Goal: Task Accomplishment & Management: Complete application form

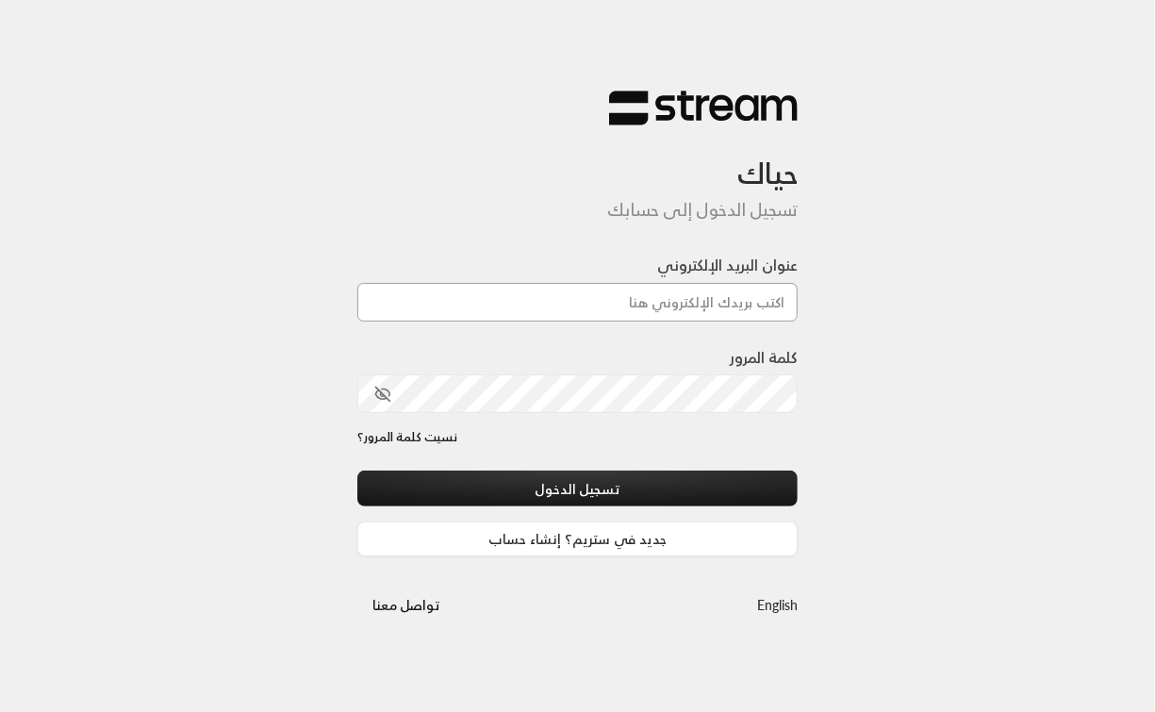
click at [662, 306] on input "عنوان البريد الإلكتروني" at bounding box center [577, 302] width 441 height 39
type input "[EMAIL_ADDRESS][DOMAIN_NAME]"
click at [646, 373] on div "كلمة المرور" at bounding box center [577, 379] width 441 height 67
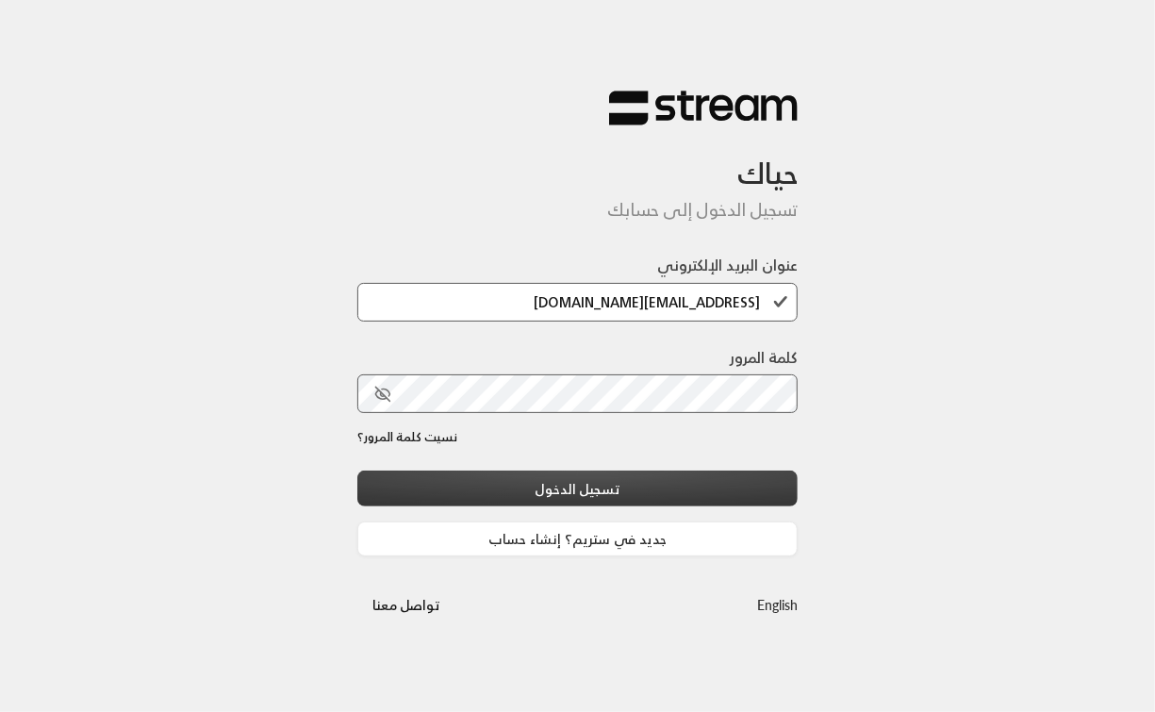
click at [635, 485] on button "تسجيل الدخول" at bounding box center [577, 488] width 441 height 35
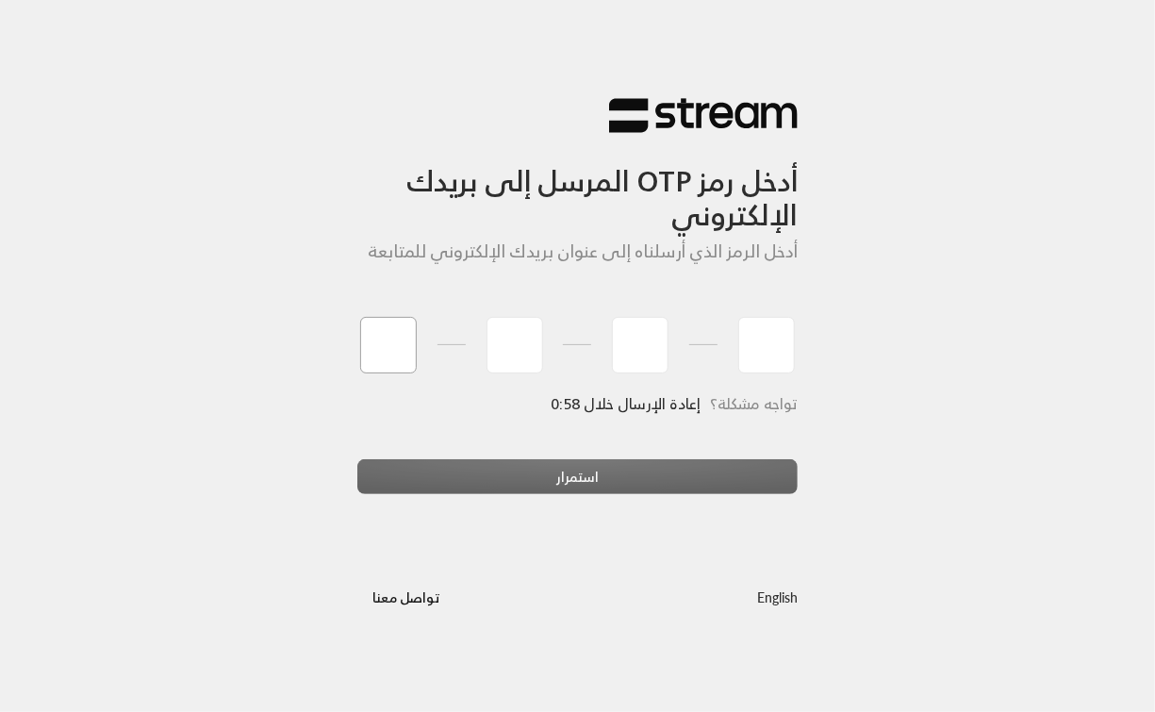
type input "1"
type input "2"
type input "3"
type input "4"
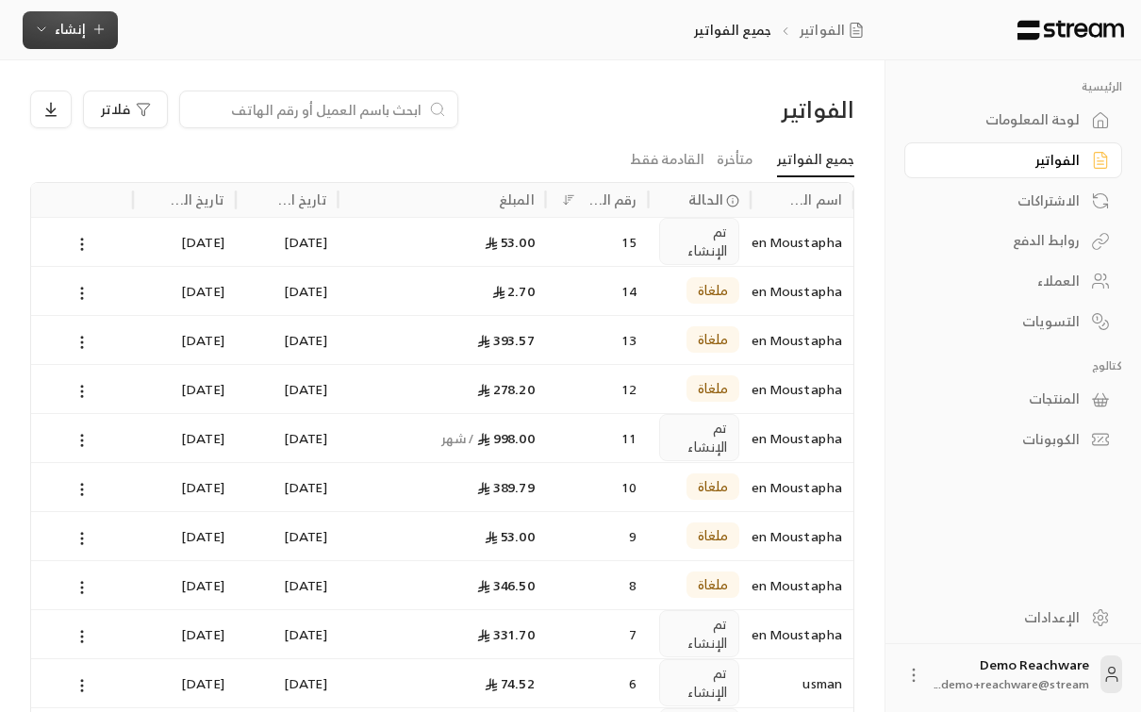
click at [83, 41] on button "إنشاء" at bounding box center [70, 30] width 95 height 38
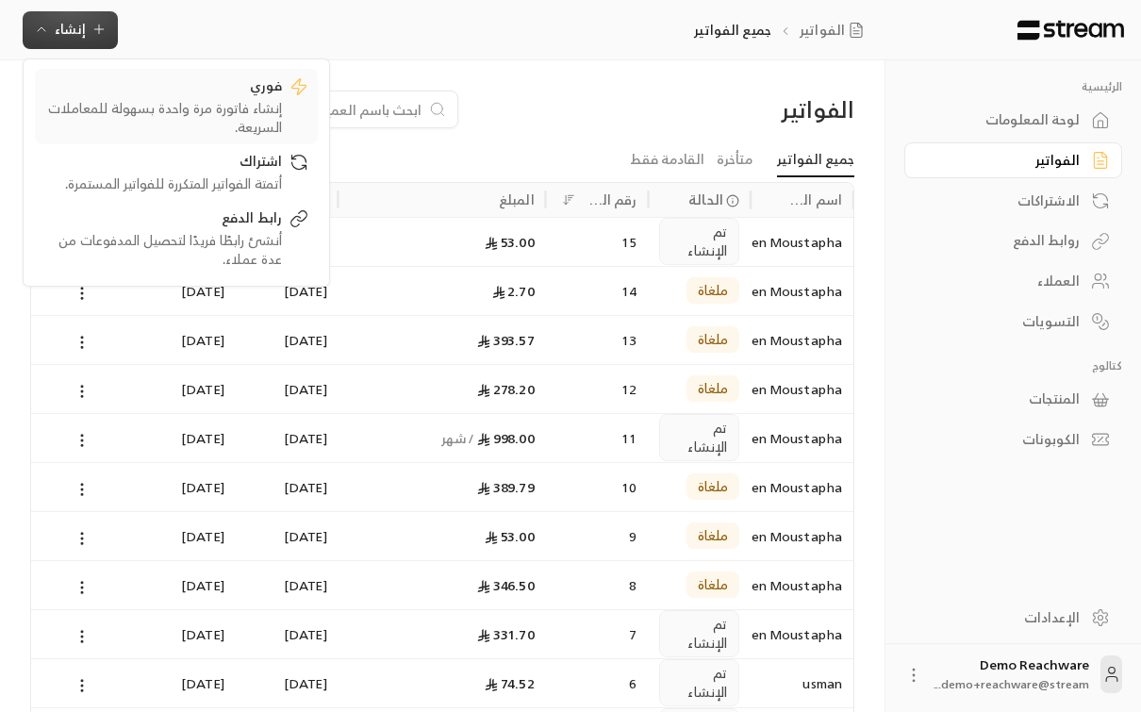
click at [173, 110] on div "إنشاء فاتورة مرة واحدة بسهولة للمعاملات السريعة." at bounding box center [163, 118] width 238 height 38
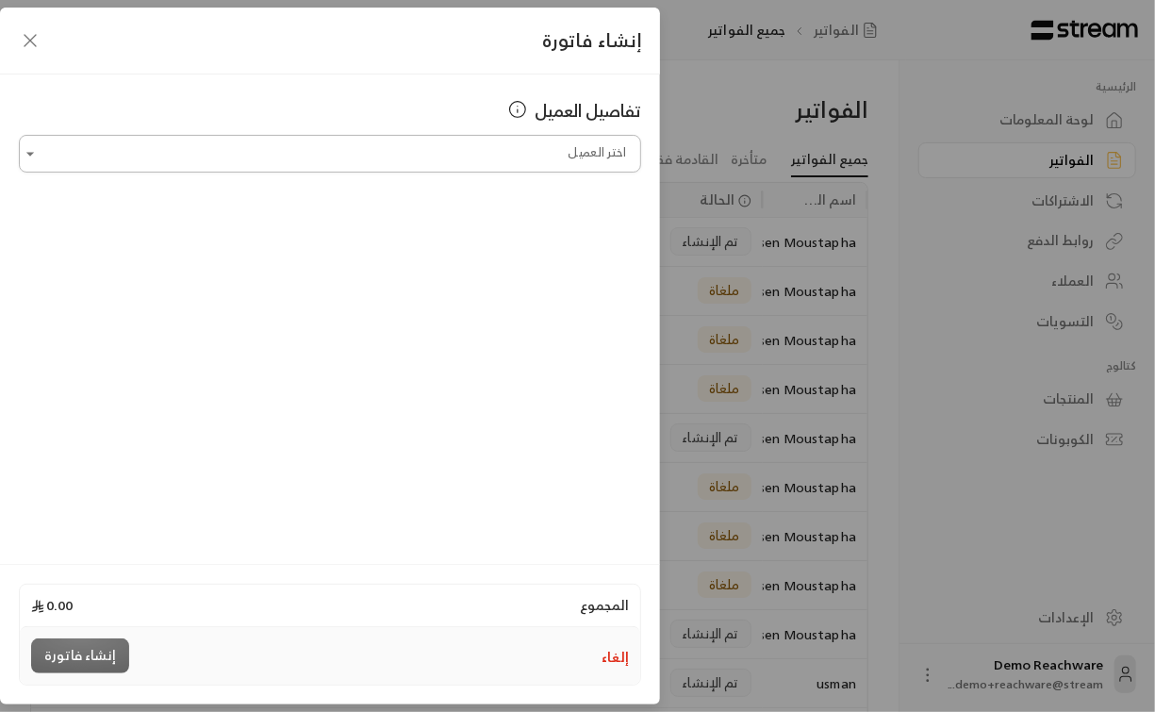
click at [482, 163] on input "اختر العميل" at bounding box center [330, 154] width 622 height 33
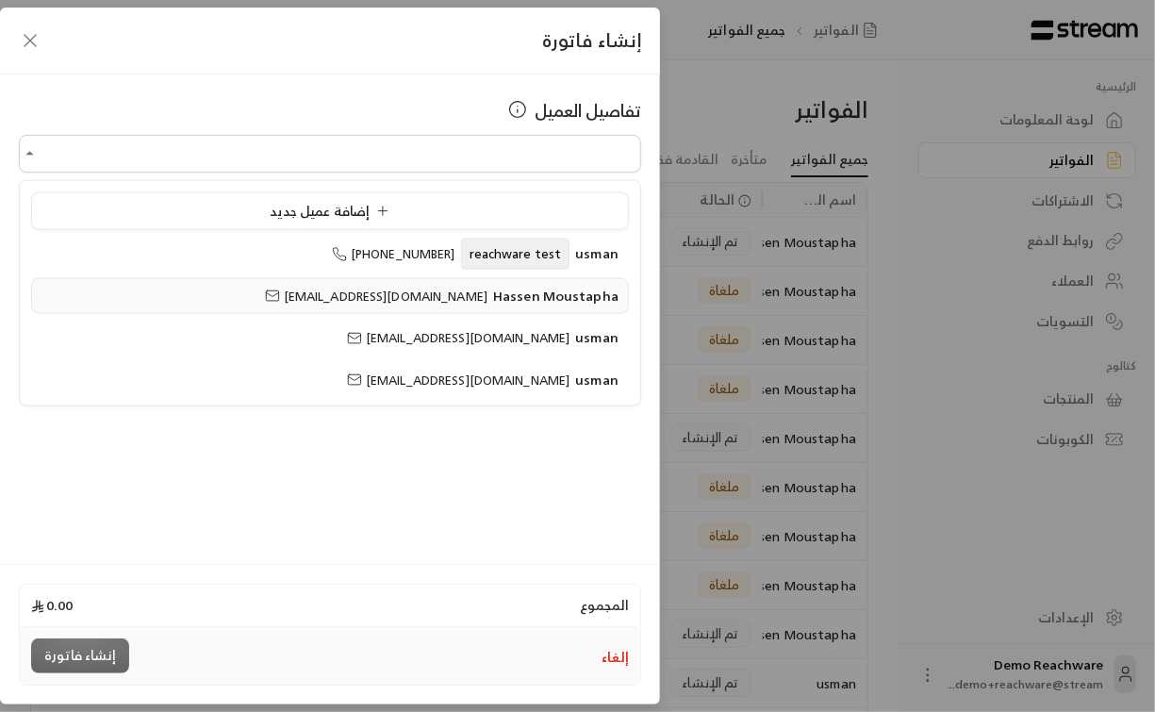
click at [513, 296] on span "Hassen Moustapha" at bounding box center [555, 295] width 125 height 24
type input "**********"
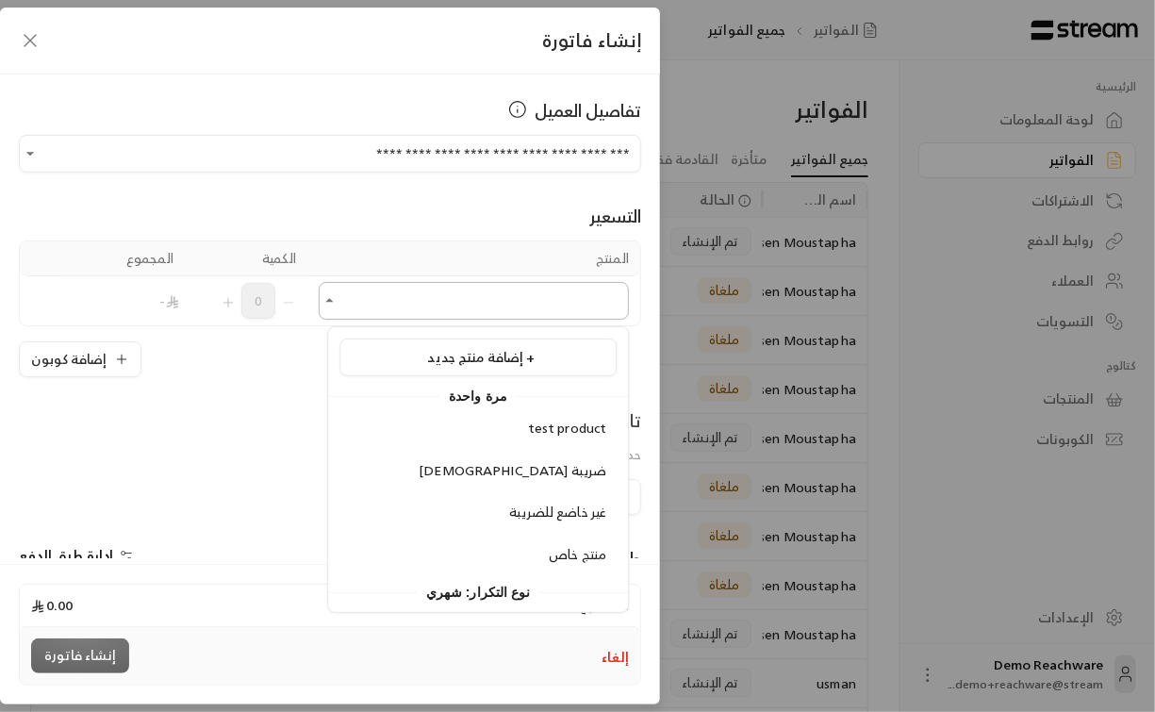
click at [496, 304] on input "اختر العميل" at bounding box center [474, 301] width 310 height 33
click at [523, 455] on li "[DEMOGRAPHIC_DATA] ضريبة" at bounding box center [478, 471] width 277 height 37
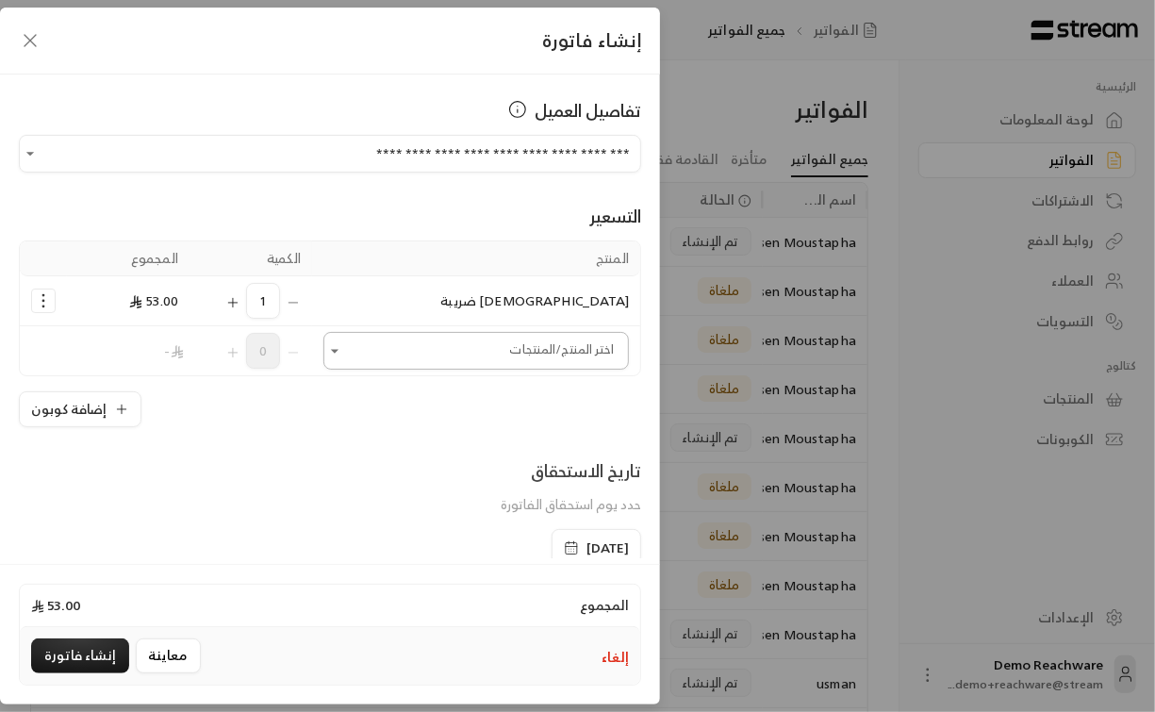
click at [518, 339] on input "اختر العميل" at bounding box center [476, 351] width 306 height 33
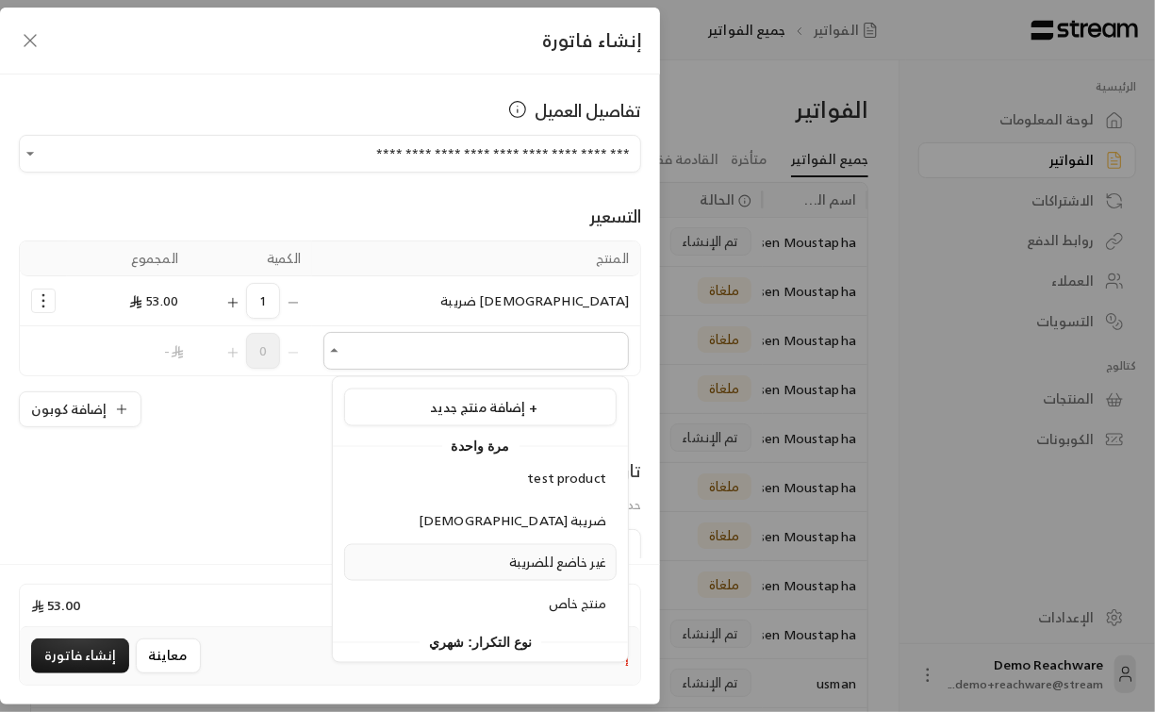
click at [554, 556] on span "غير خاضع للضريبة" at bounding box center [557, 562] width 97 height 24
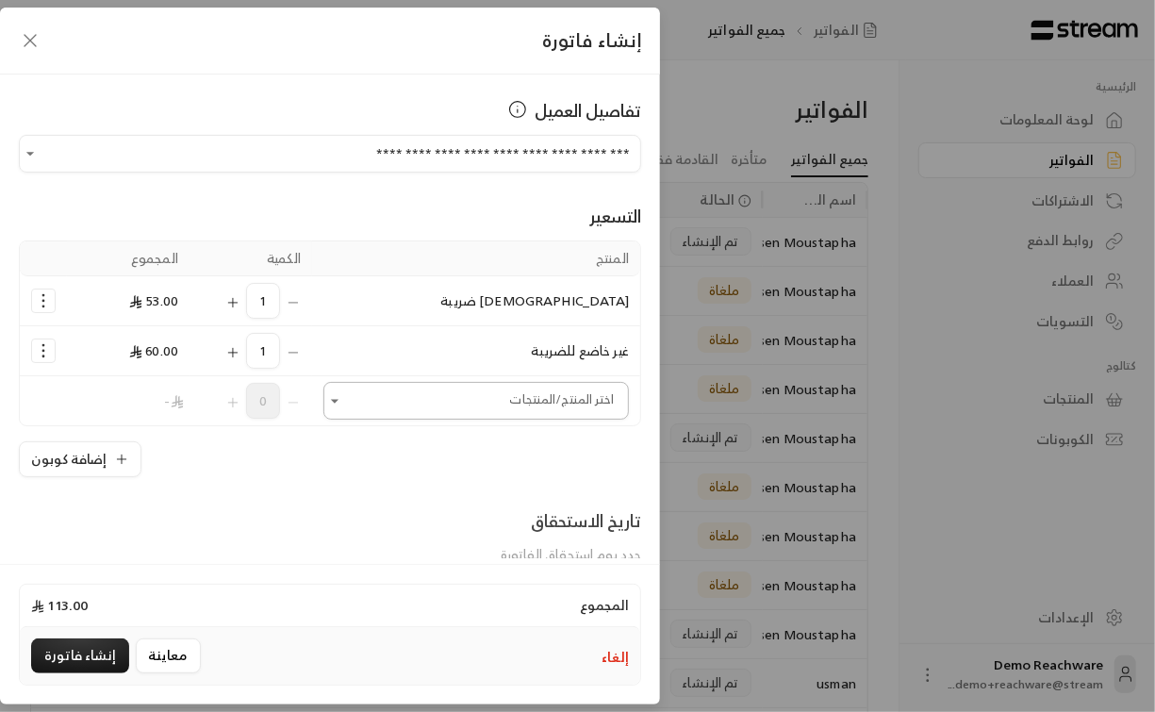
click at [516, 416] on div "اختر المنتج/المنتجات" at bounding box center [476, 401] width 306 height 38
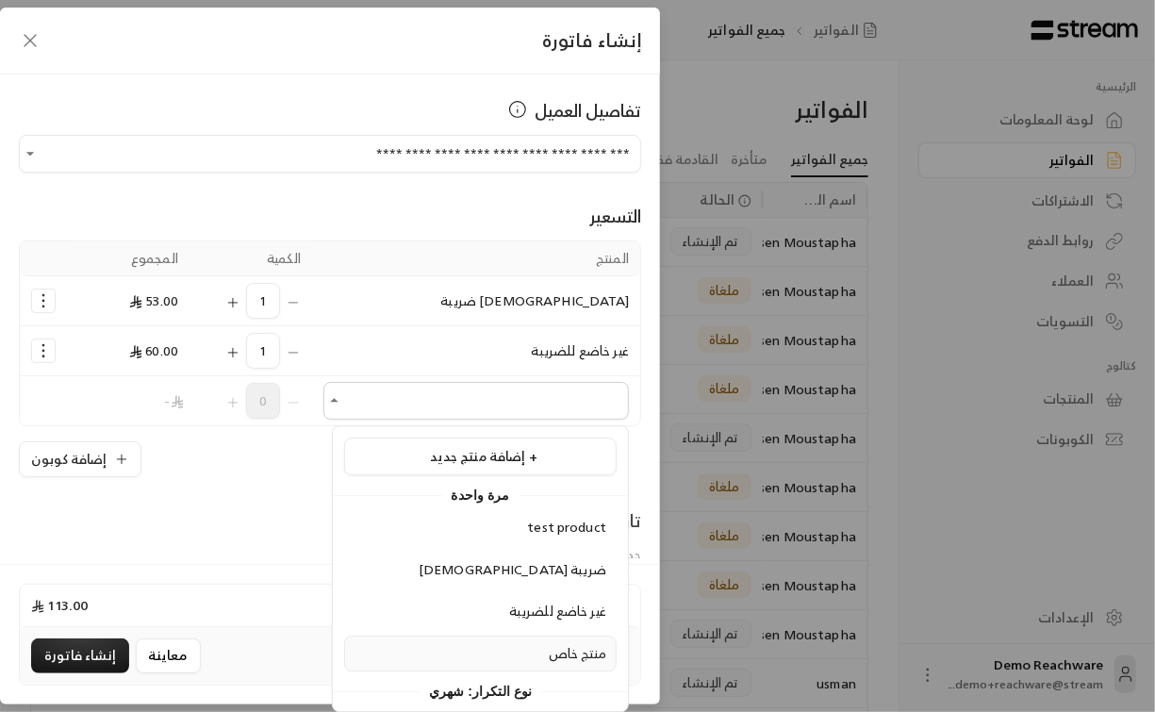
click at [533, 644] on div "منتج خاص" at bounding box center [481, 654] width 252 height 20
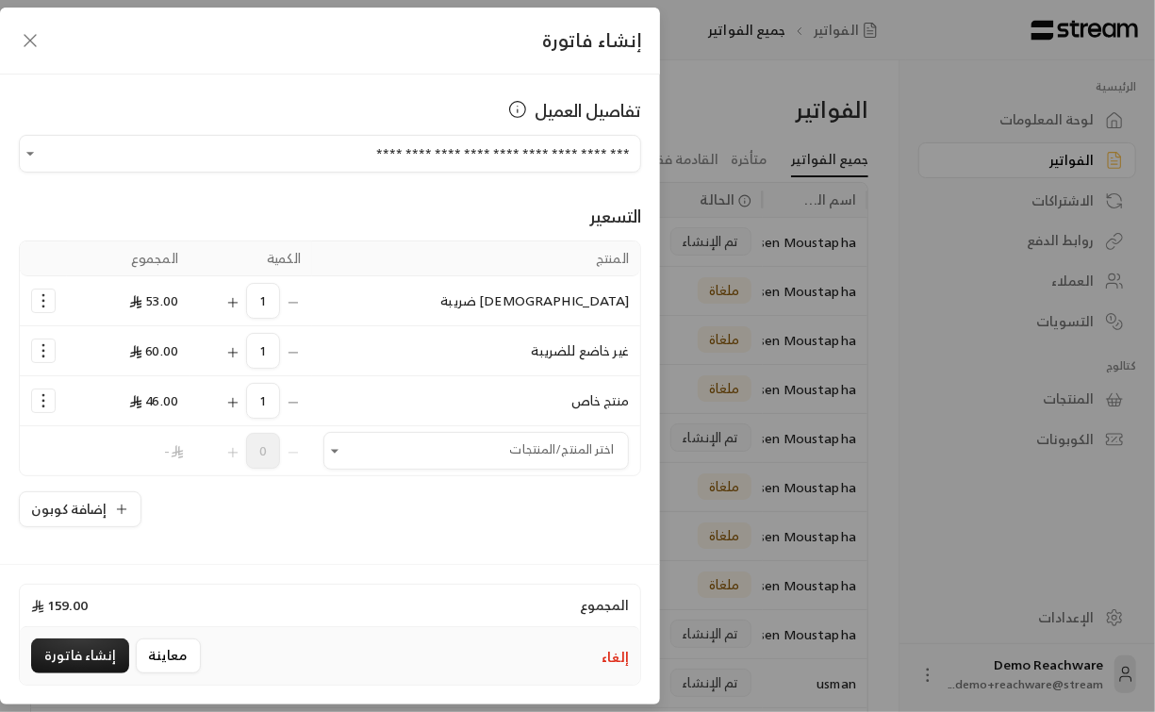
click at [234, 300] on icon "Selected Products" at bounding box center [232, 302] width 15 height 15
click at [250, 347] on div "1" at bounding box center [251, 351] width 100 height 36
click at [240, 347] on icon "Selected Products" at bounding box center [232, 352] width 15 height 15
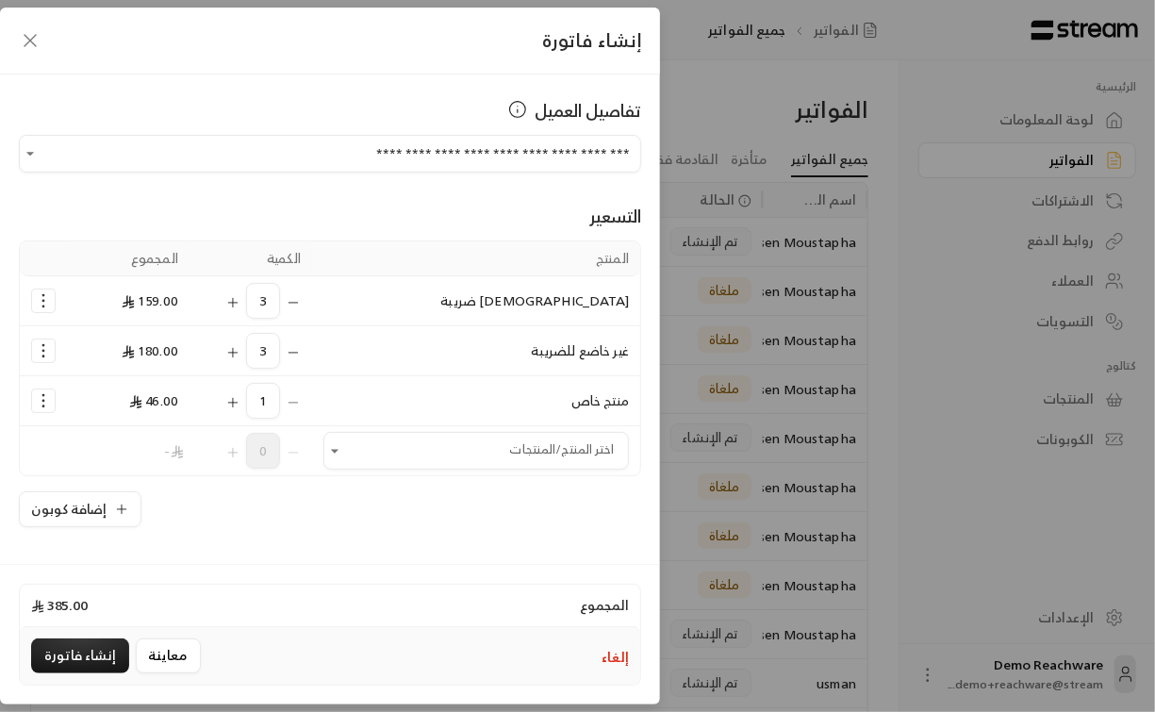
click at [240, 396] on icon "Selected Products" at bounding box center [232, 402] width 15 height 15
click at [56, 300] on div "Selected Products" at bounding box center [43, 301] width 25 height 25
click at [53, 300] on icon "Selected Products" at bounding box center [43, 300] width 19 height 19
click at [112, 349] on span "إضافة كوبون" at bounding box center [117, 347] width 70 height 22
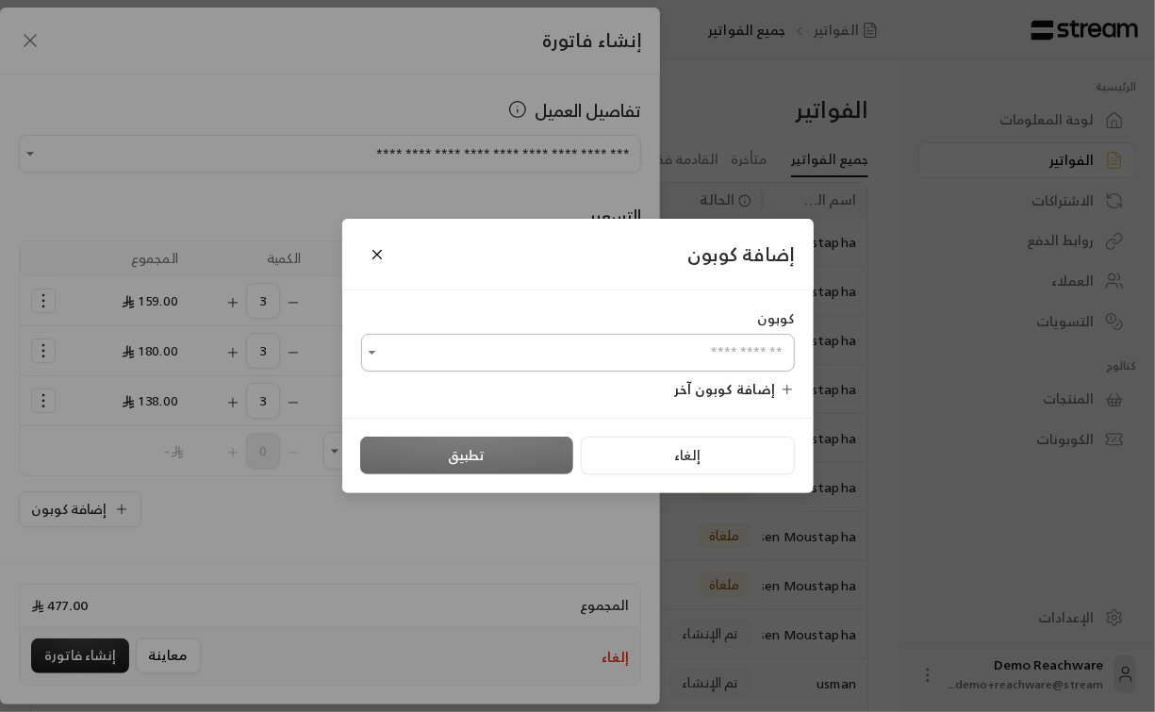
click at [641, 347] on input "اختر العميل" at bounding box center [578, 353] width 434 height 33
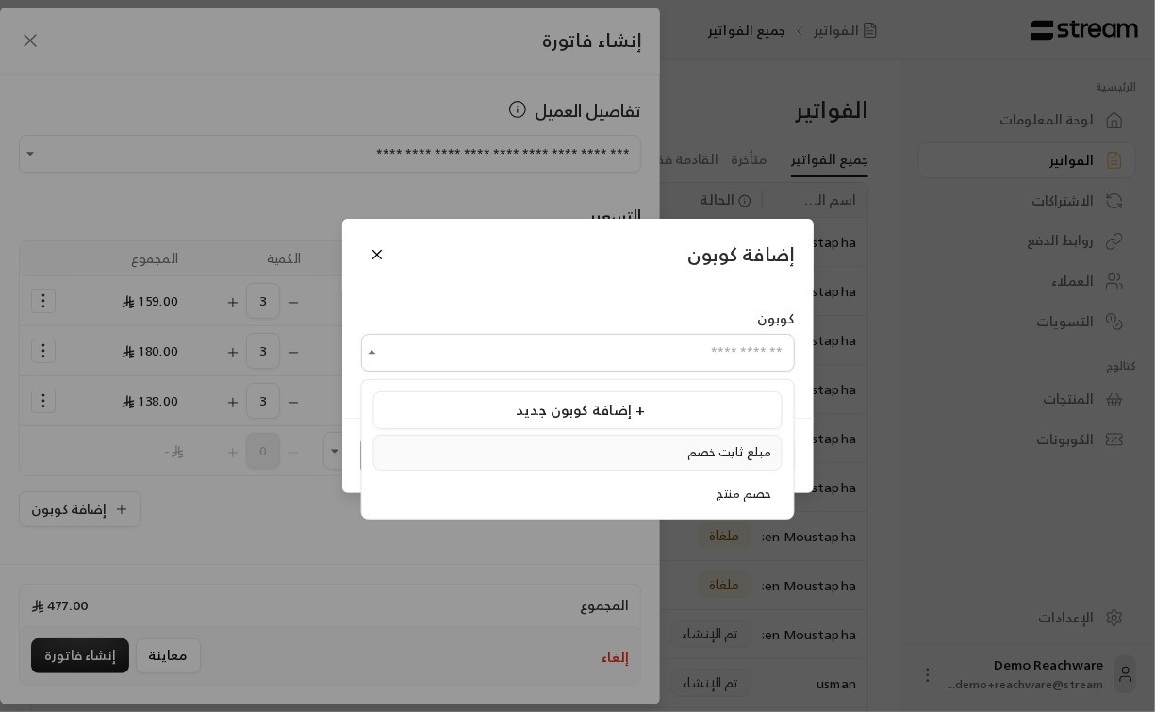
click at [692, 460] on div "مبلغ ثابت خصم" at bounding box center [578, 452] width 389 height 19
type input "**********"
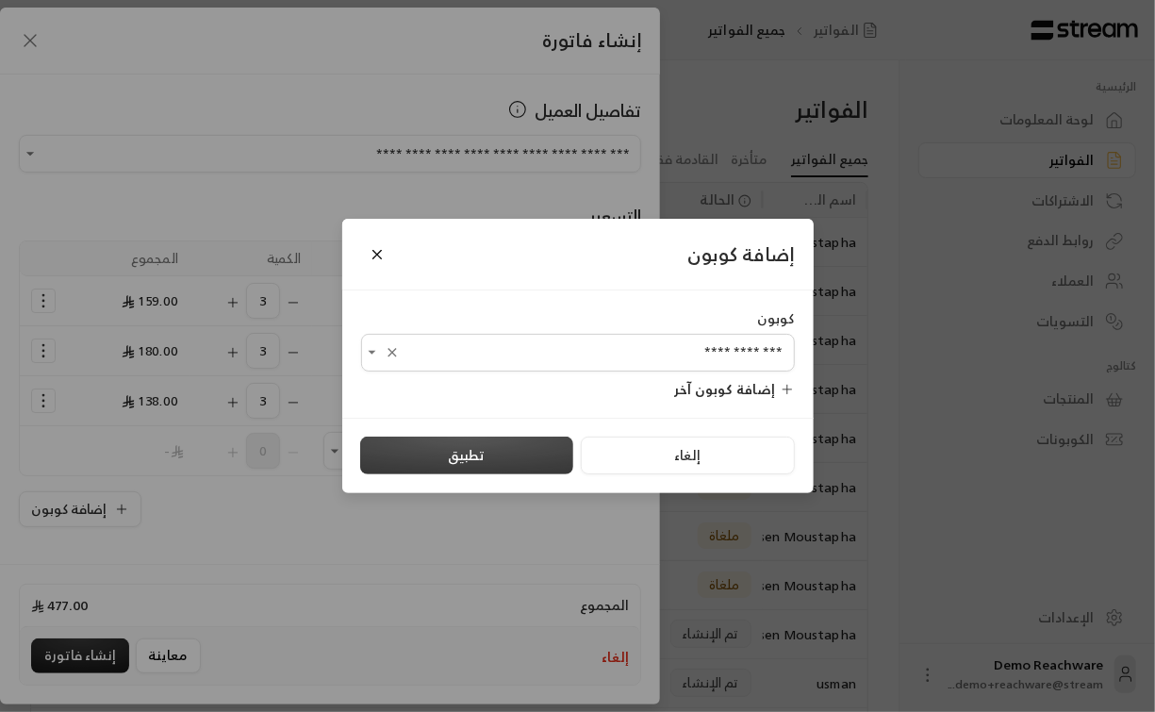
click at [521, 458] on button "تطبيق" at bounding box center [466, 456] width 213 height 38
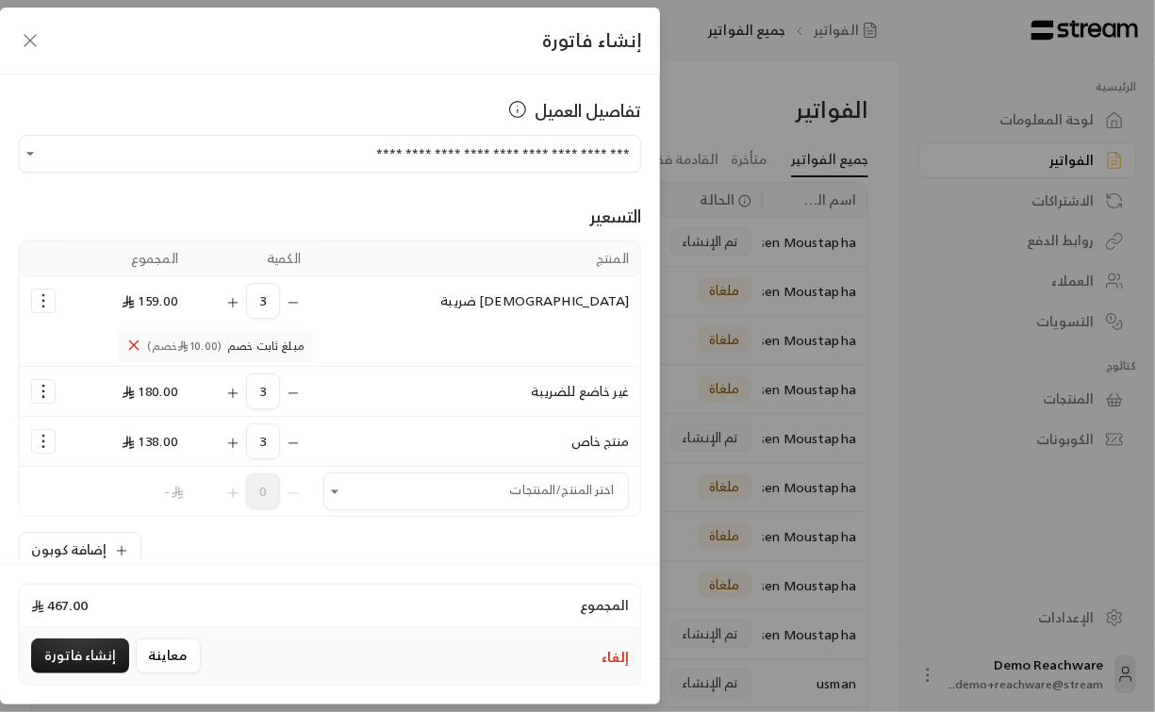
click at [53, 383] on icon "Selected Products" at bounding box center [43, 391] width 19 height 19
click at [105, 443] on span "إضافة كوبون" at bounding box center [117, 437] width 70 height 22
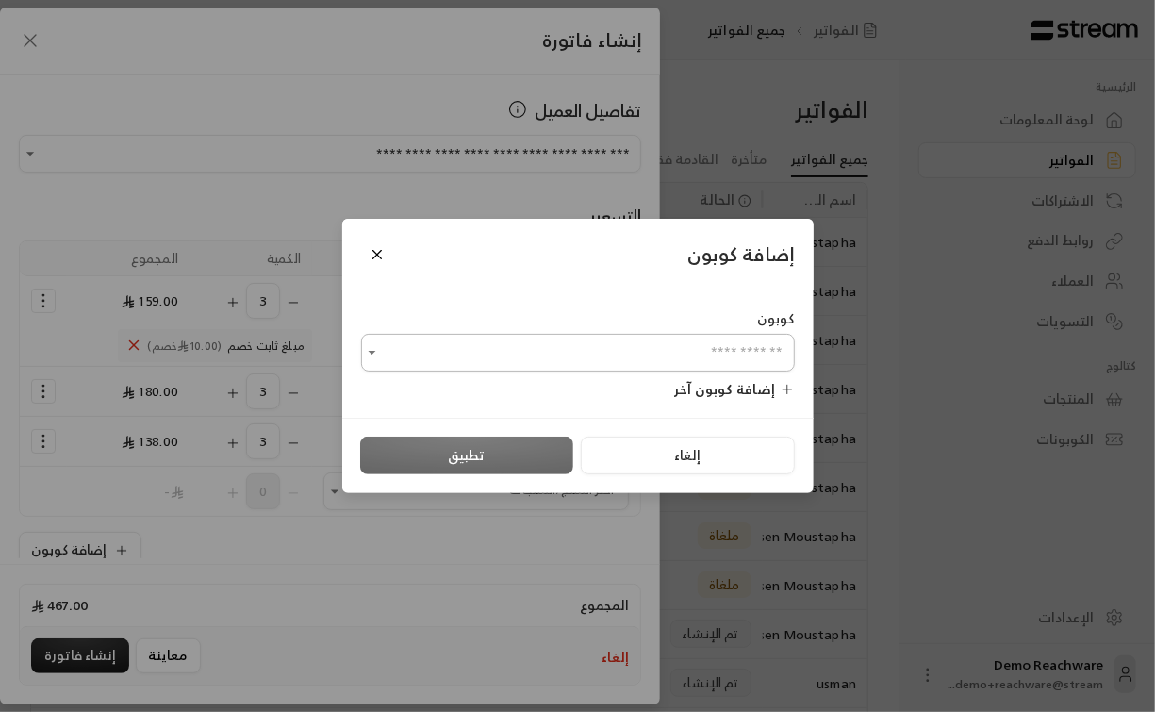
click at [589, 348] on input "اختر العميل" at bounding box center [578, 353] width 434 height 33
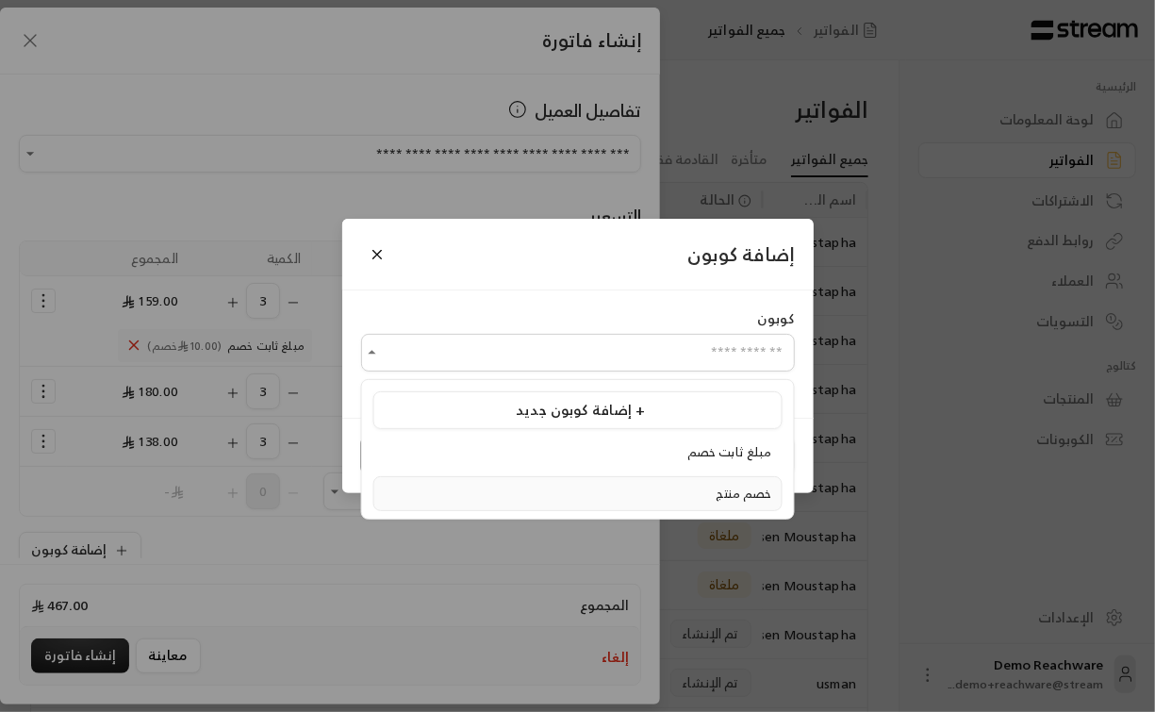
click at [658, 487] on div "خصم منتج" at bounding box center [578, 494] width 389 height 19
type input "********"
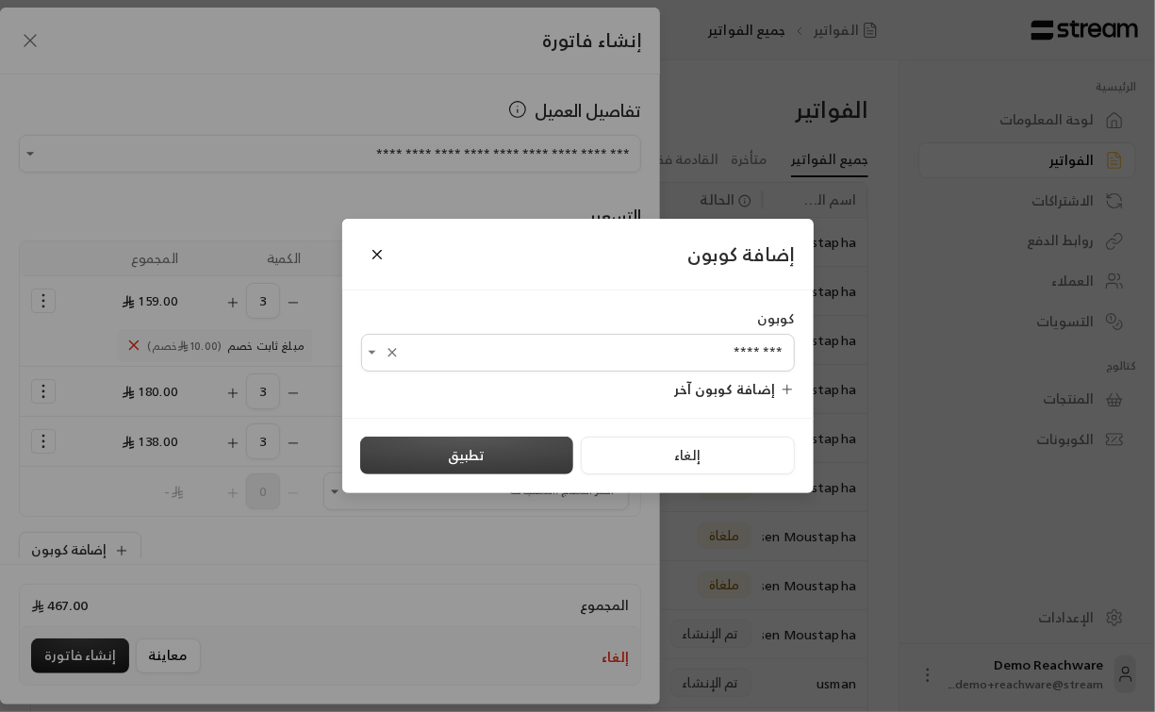
click at [495, 455] on button "تطبيق" at bounding box center [466, 456] width 213 height 38
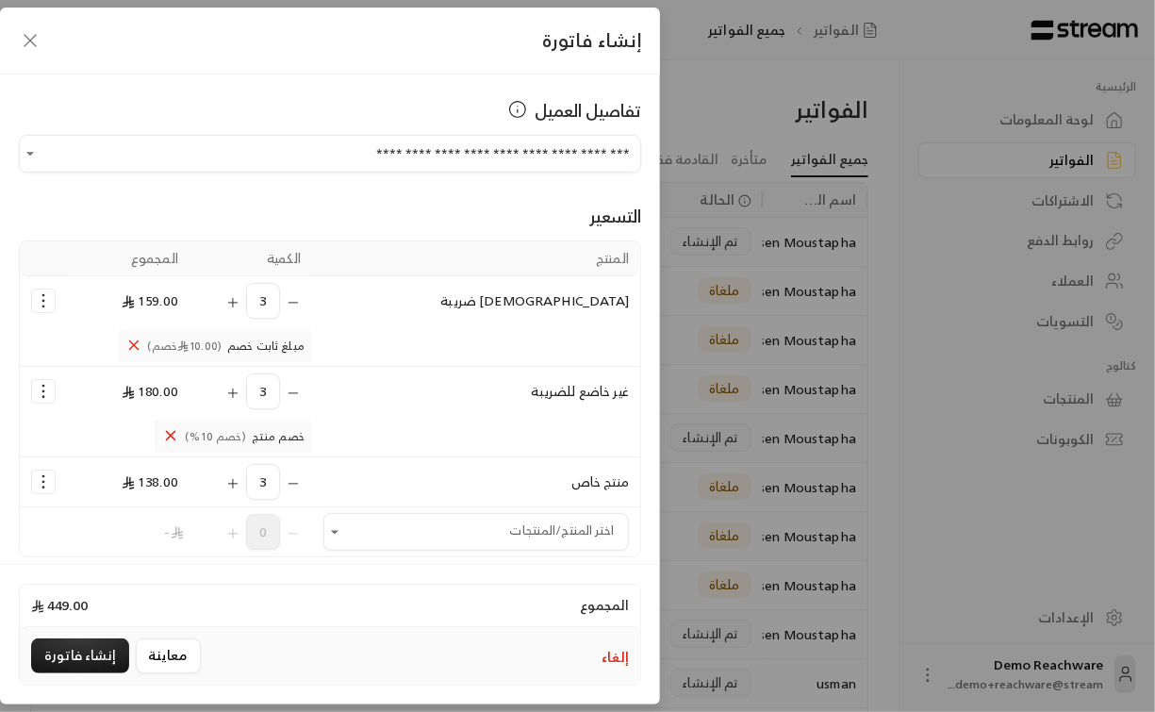
click at [65, 470] on td "Selected Products" at bounding box center [43, 482] width 47 height 50
click at [53, 472] on icon "Selected Products" at bounding box center [43, 481] width 19 height 19
click at [113, 415] on span "إضافة كوبون" at bounding box center [117, 409] width 70 height 22
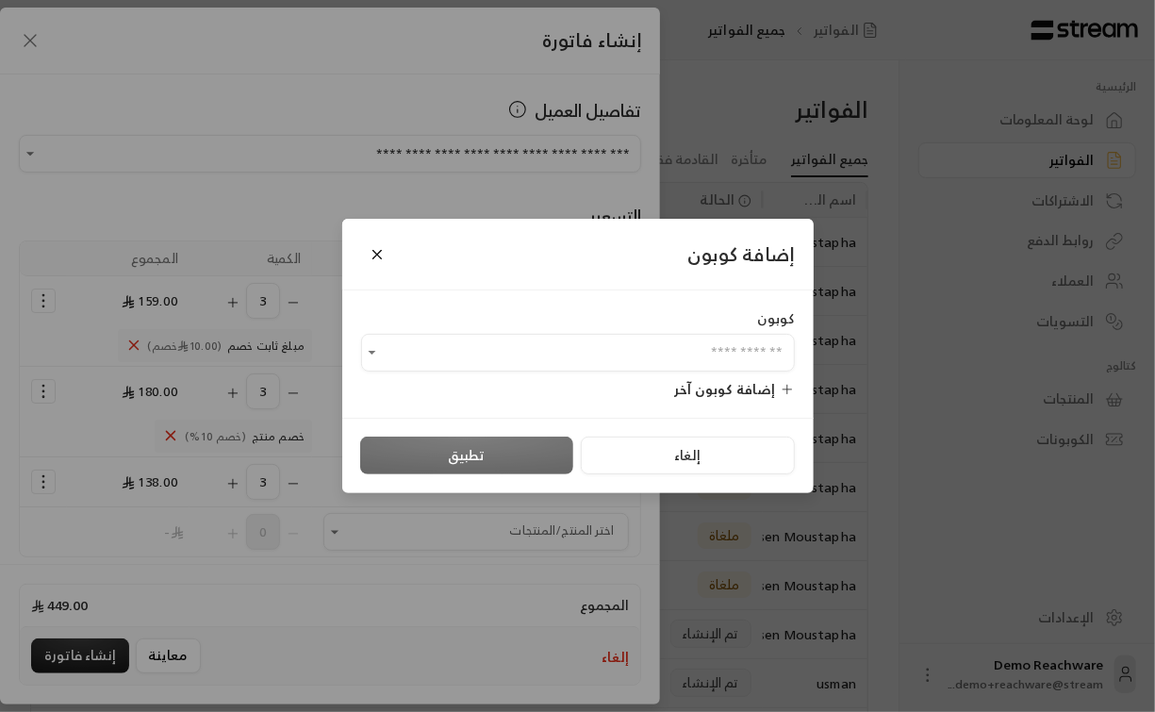
click at [580, 375] on div "كوبون ​ إضافة كوبون آخر" at bounding box center [578, 353] width 472 height 127
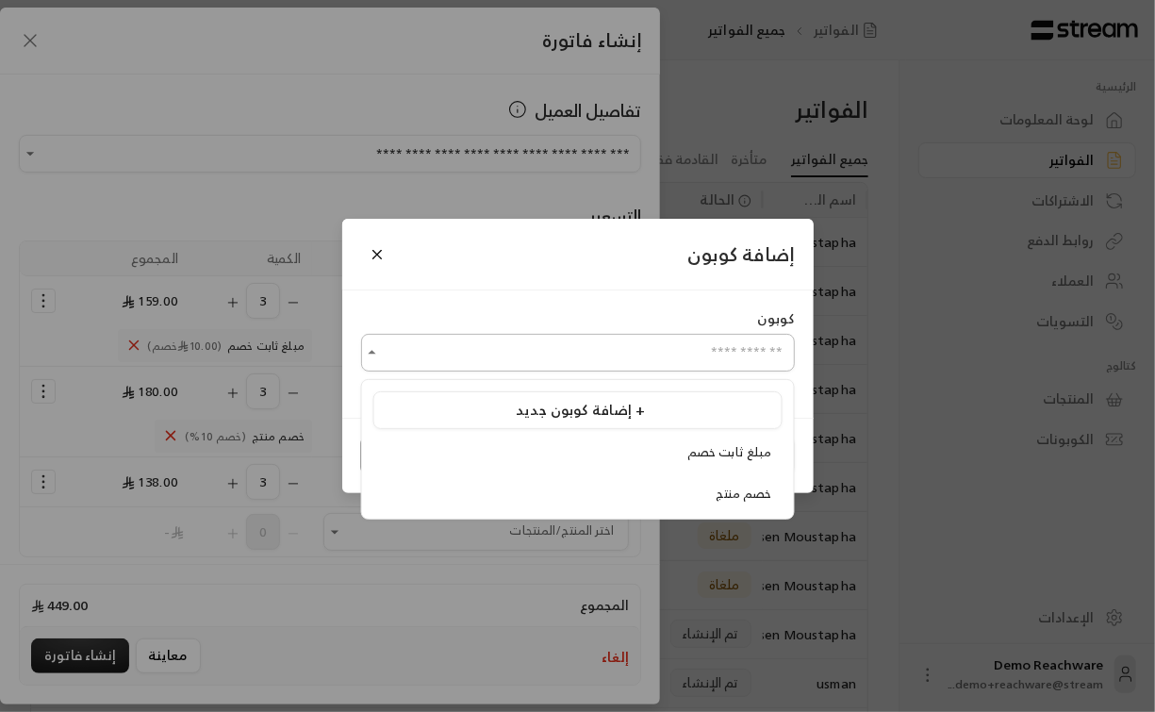
click at [584, 356] on input "اختر العميل" at bounding box center [578, 353] width 434 height 33
click at [679, 458] on div "مبلغ ثابت خصم" at bounding box center [578, 452] width 389 height 19
type input "**********"
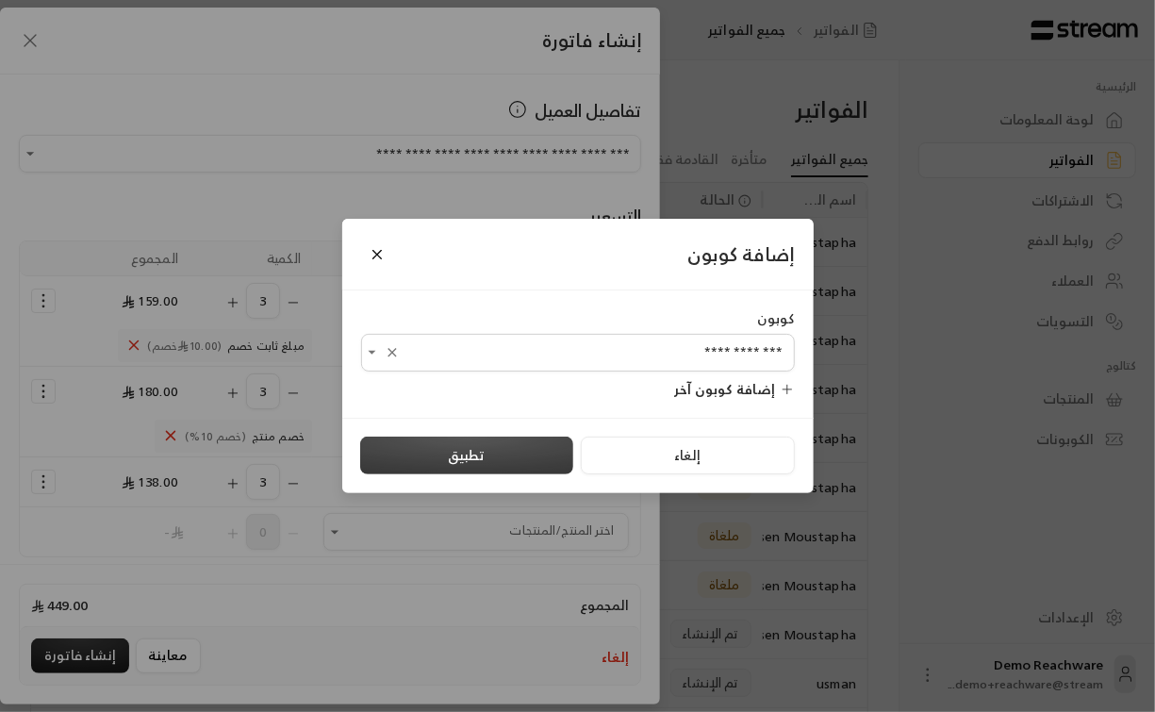
click at [498, 450] on button "تطبيق" at bounding box center [466, 456] width 213 height 38
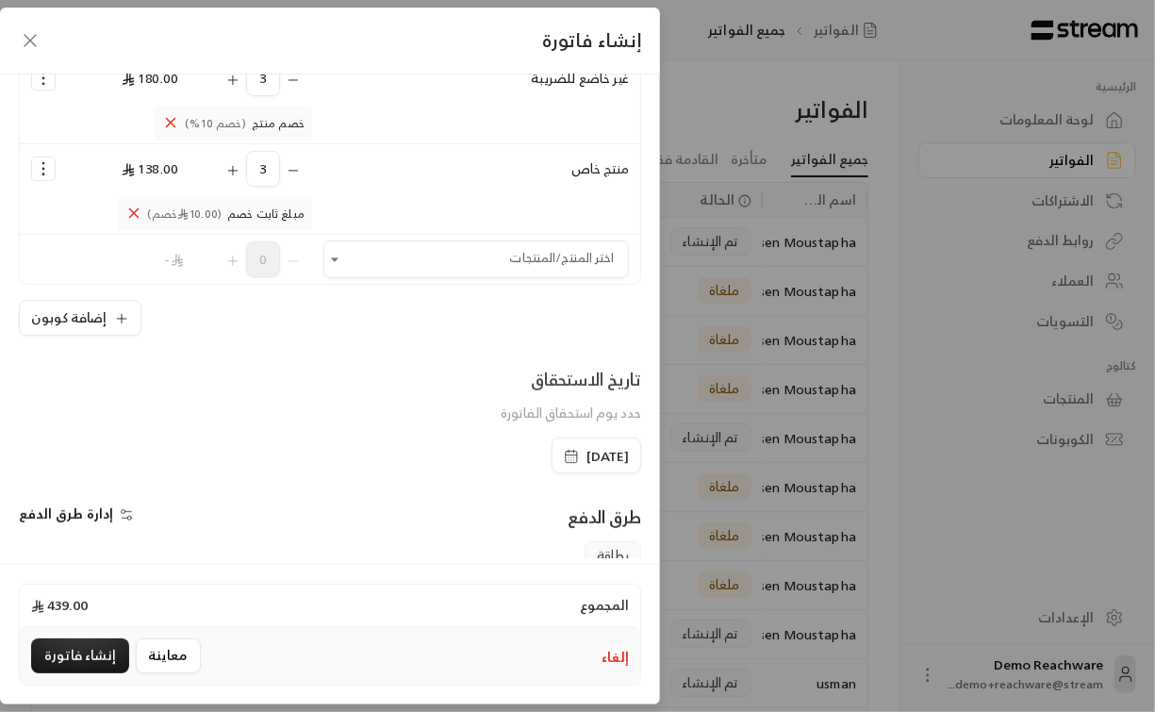
scroll to position [337, 0]
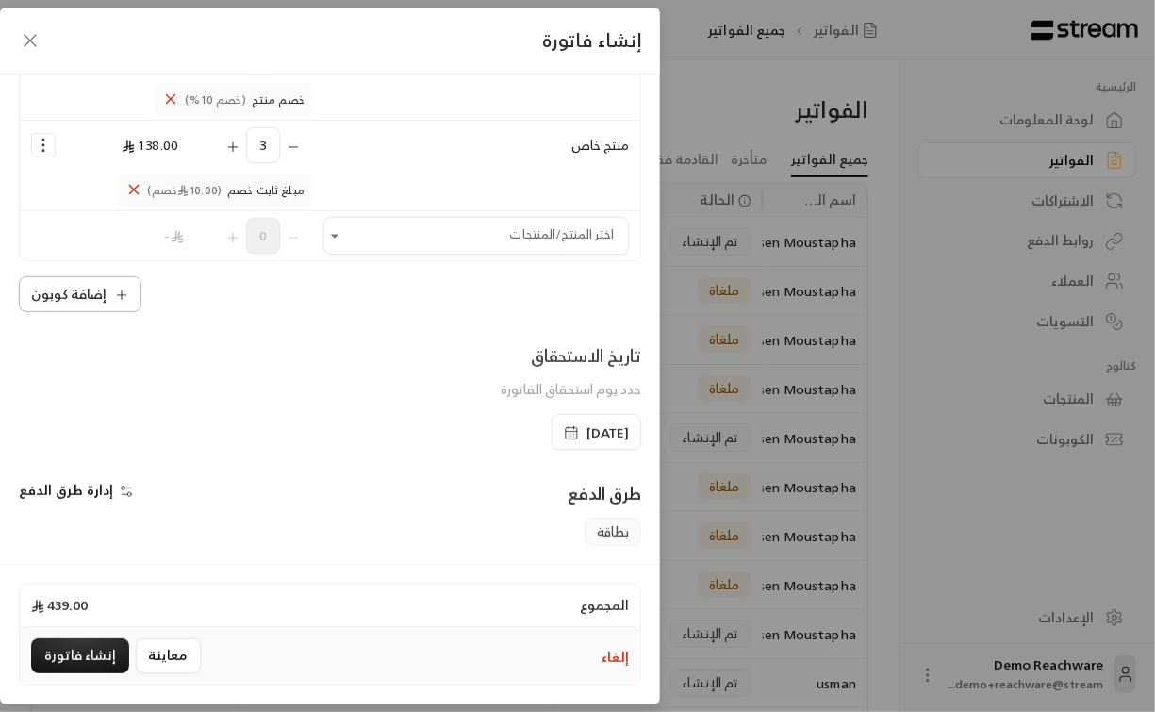
click at [124, 296] on icon "button" at bounding box center [121, 295] width 15 height 15
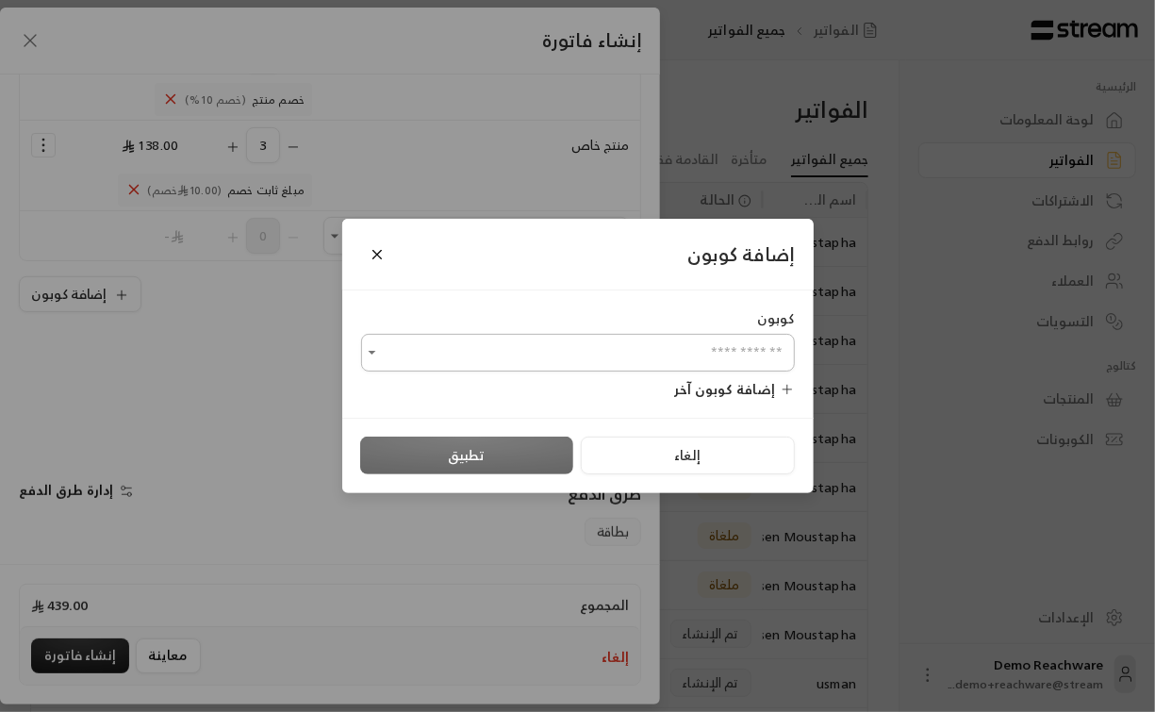
click at [488, 340] on input "اختر العميل" at bounding box center [578, 353] width 434 height 33
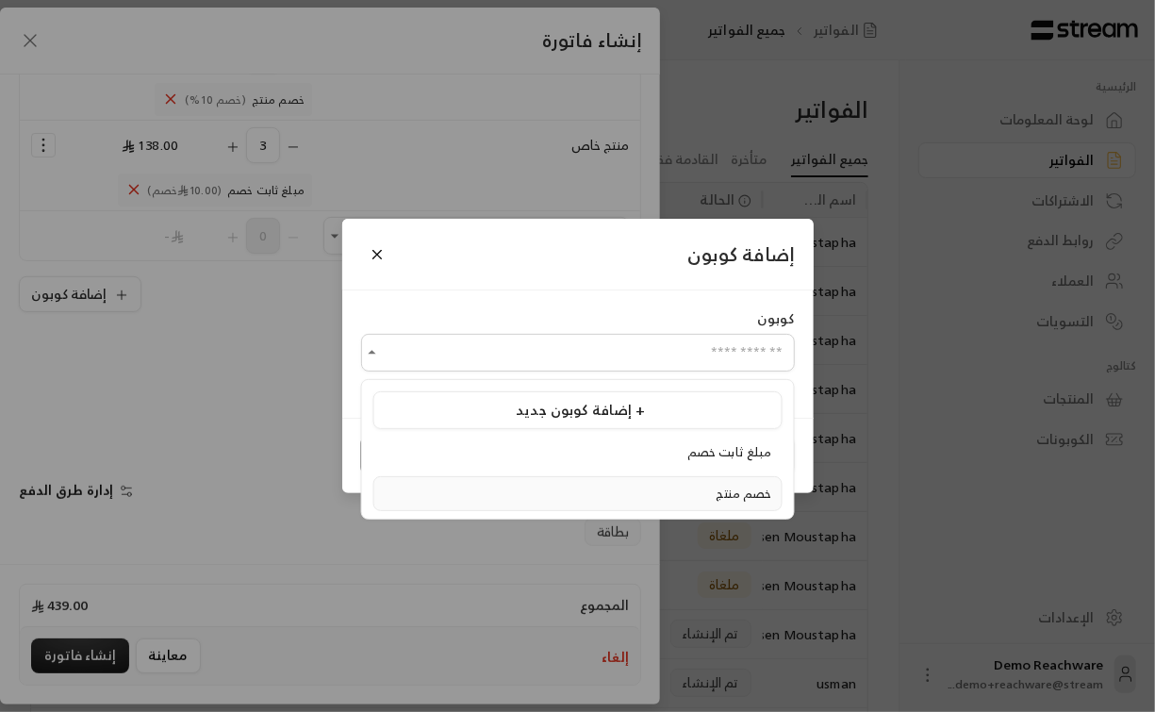
click at [684, 490] on div "خصم منتج" at bounding box center [578, 494] width 389 height 19
type input "********"
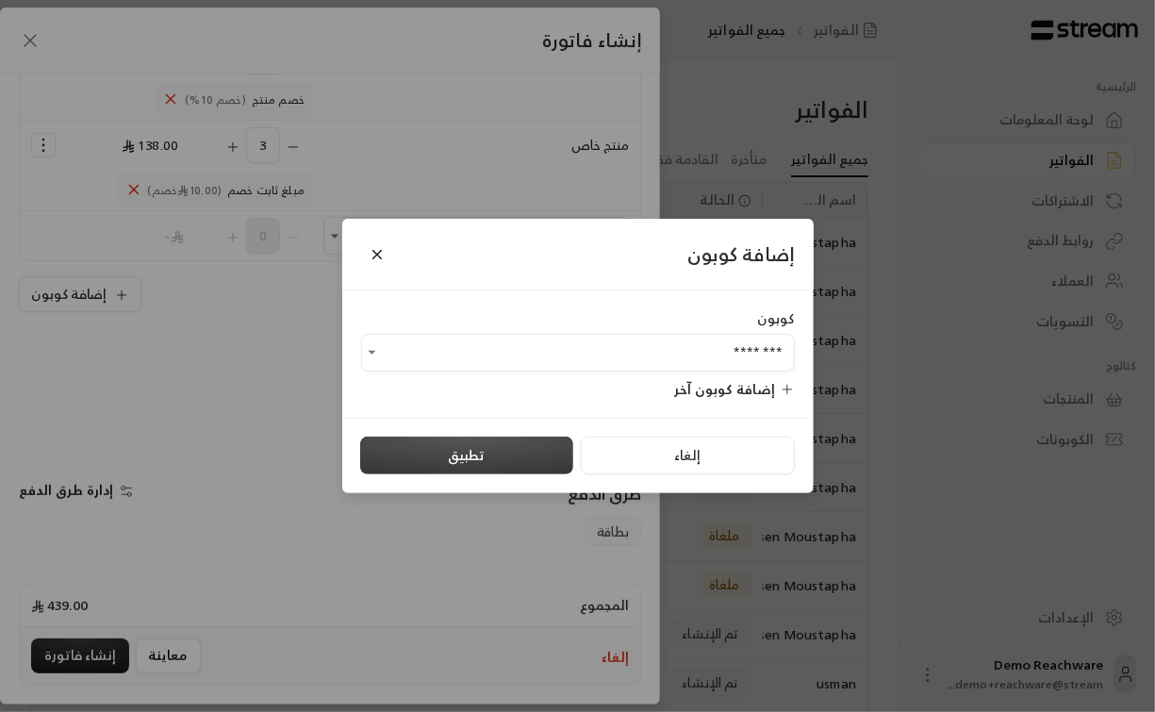
click at [510, 456] on button "تطبيق" at bounding box center [466, 456] width 213 height 38
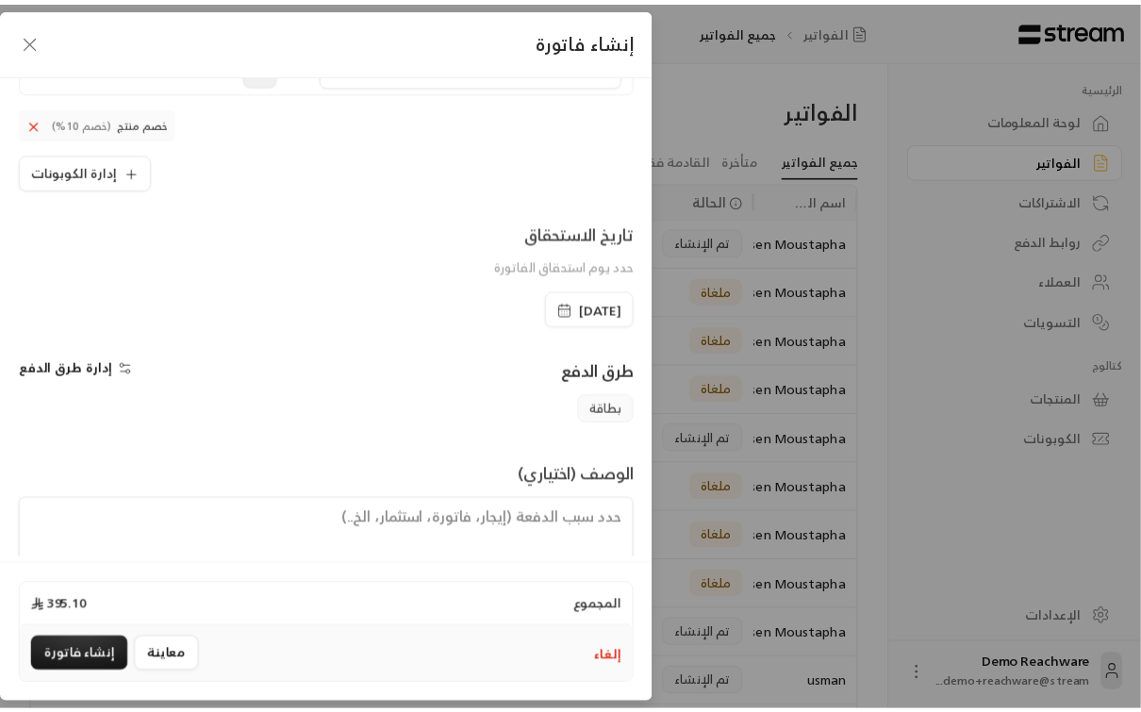
scroll to position [547, 0]
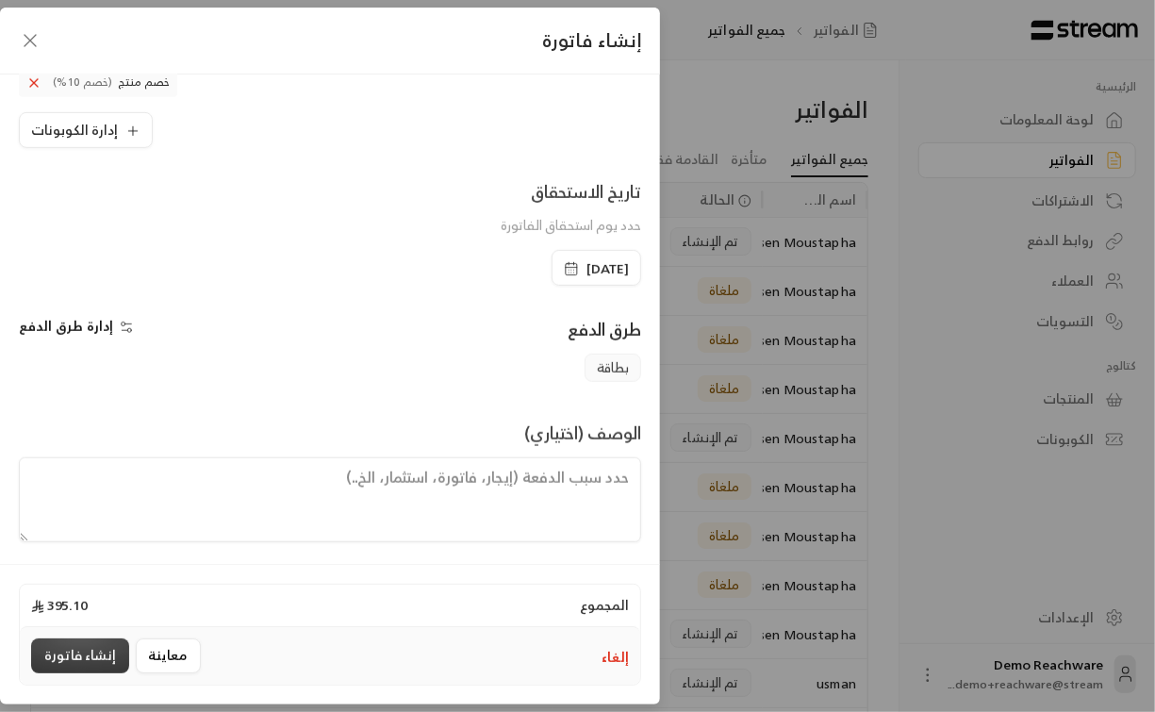
click at [88, 660] on button "إنشاء فاتورة" at bounding box center [80, 655] width 98 height 35
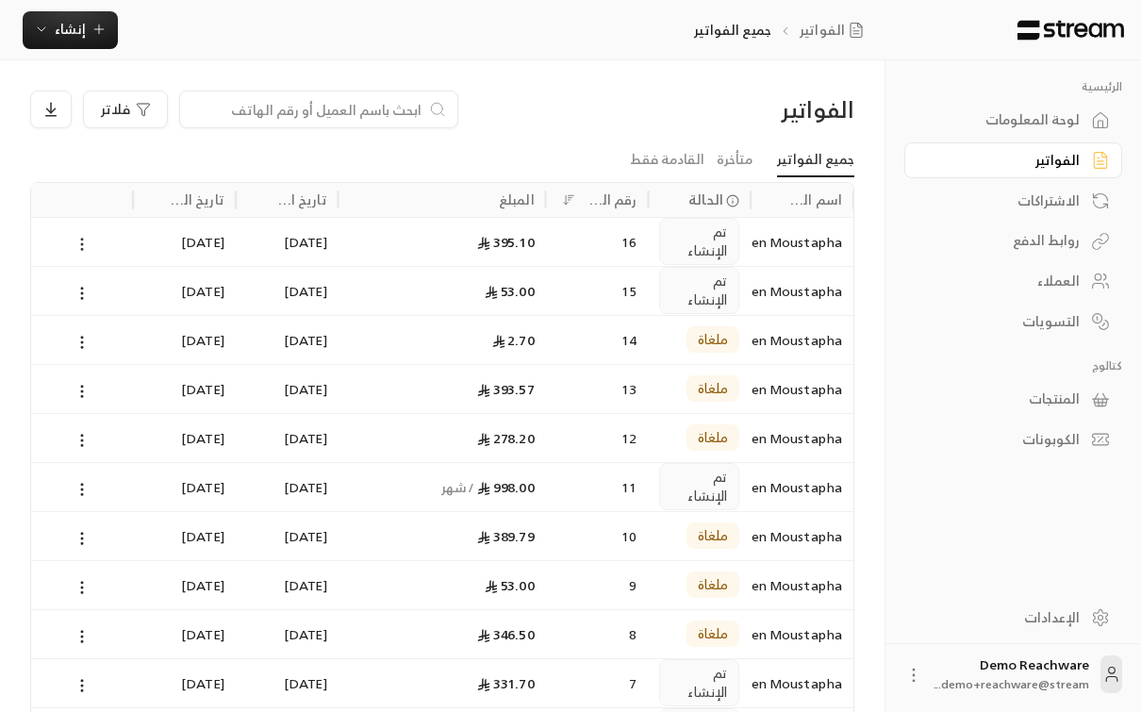
click at [81, 245] on icon at bounding box center [82, 244] width 17 height 17
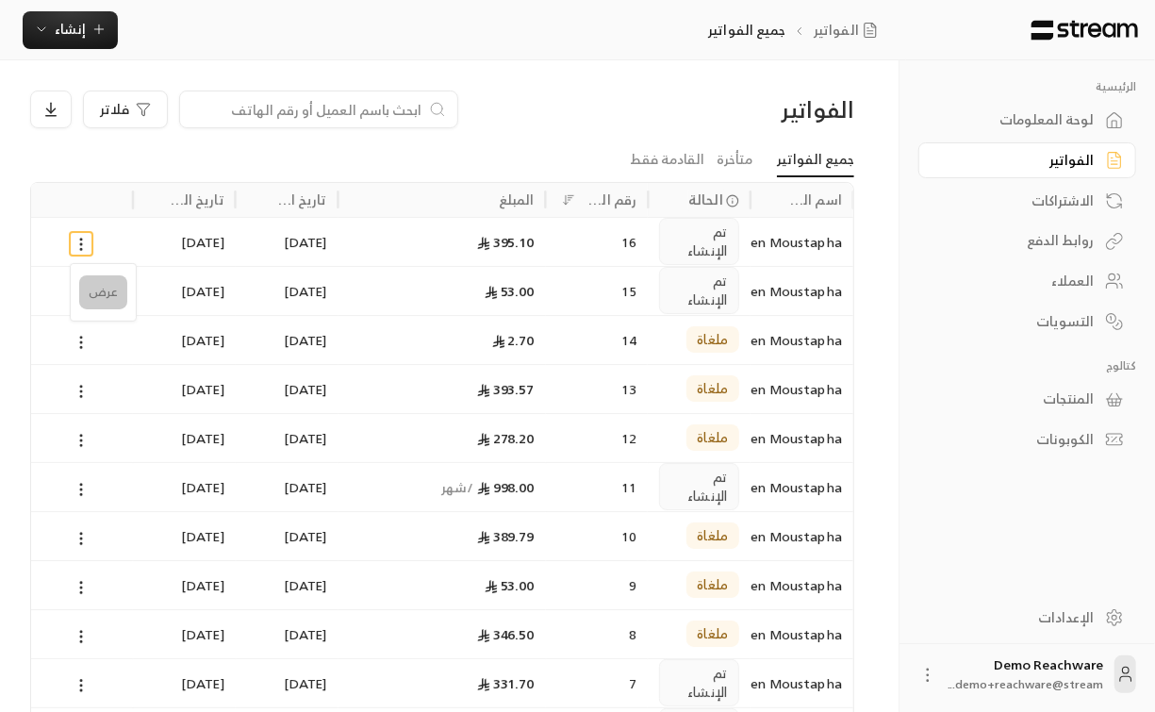
click at [98, 294] on li "عرض" at bounding box center [103, 292] width 48 height 34
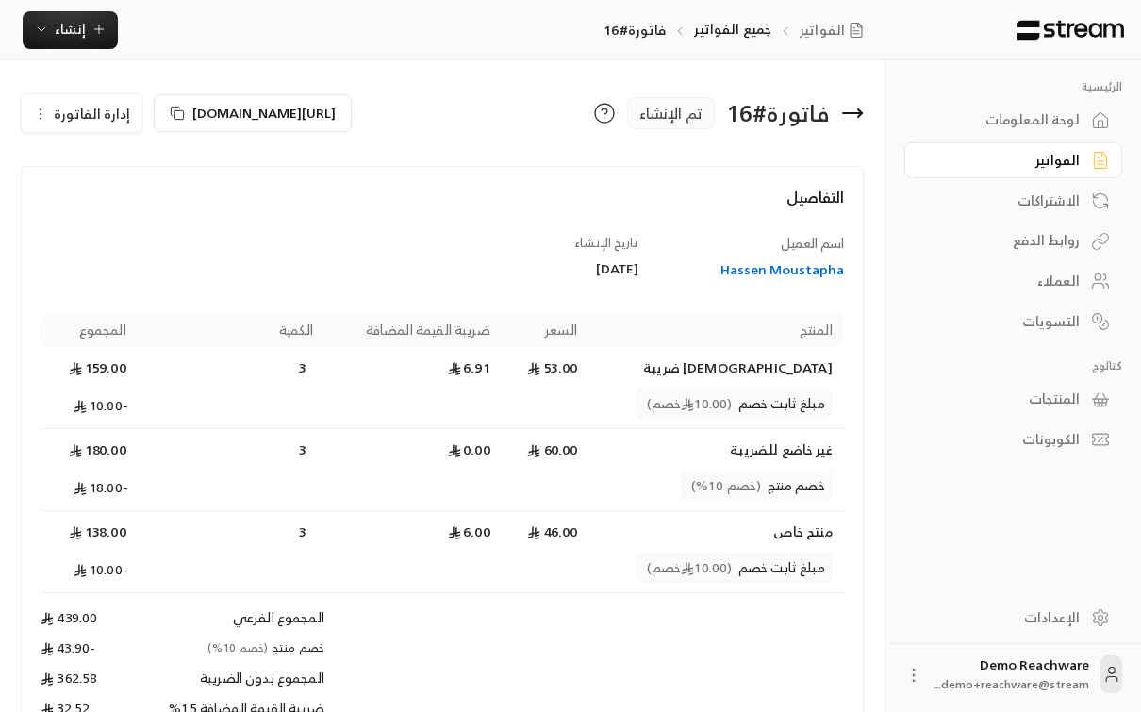
click at [39, 113] on icon "button" at bounding box center [40, 114] width 15 height 15
click at [98, 217] on link "إلغاء" at bounding box center [92, 202] width 117 height 34
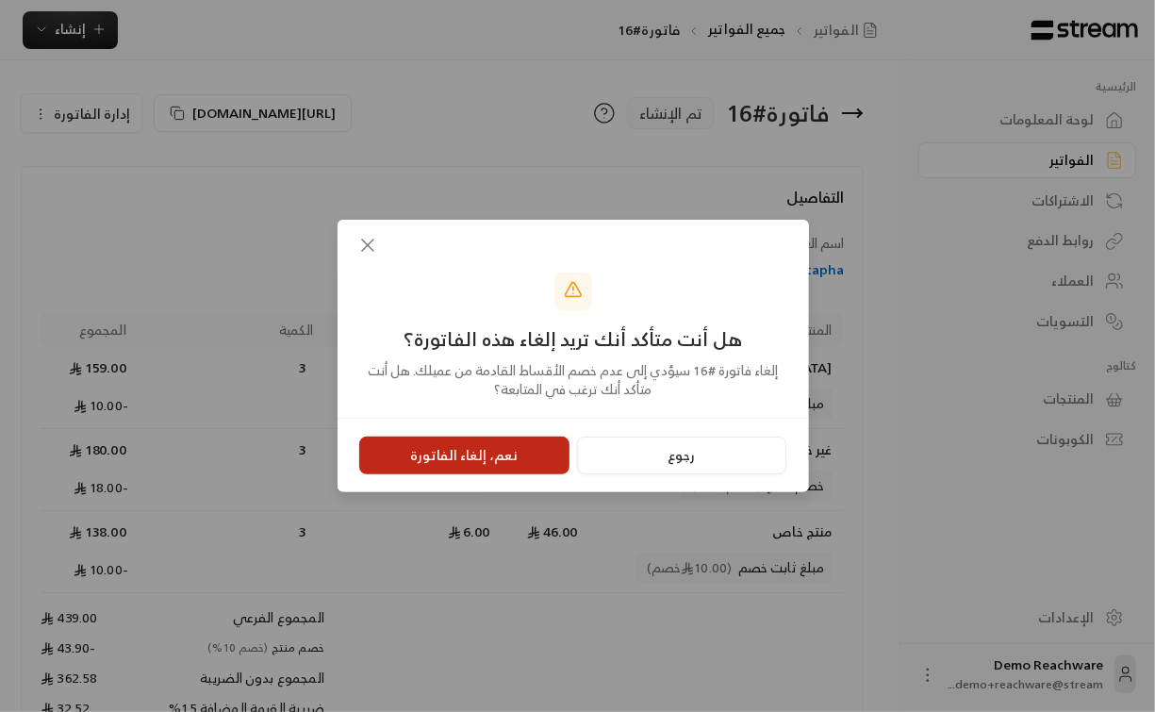
click at [417, 449] on button "نعم، إلغاء الفاتورة" at bounding box center [464, 456] width 210 height 38
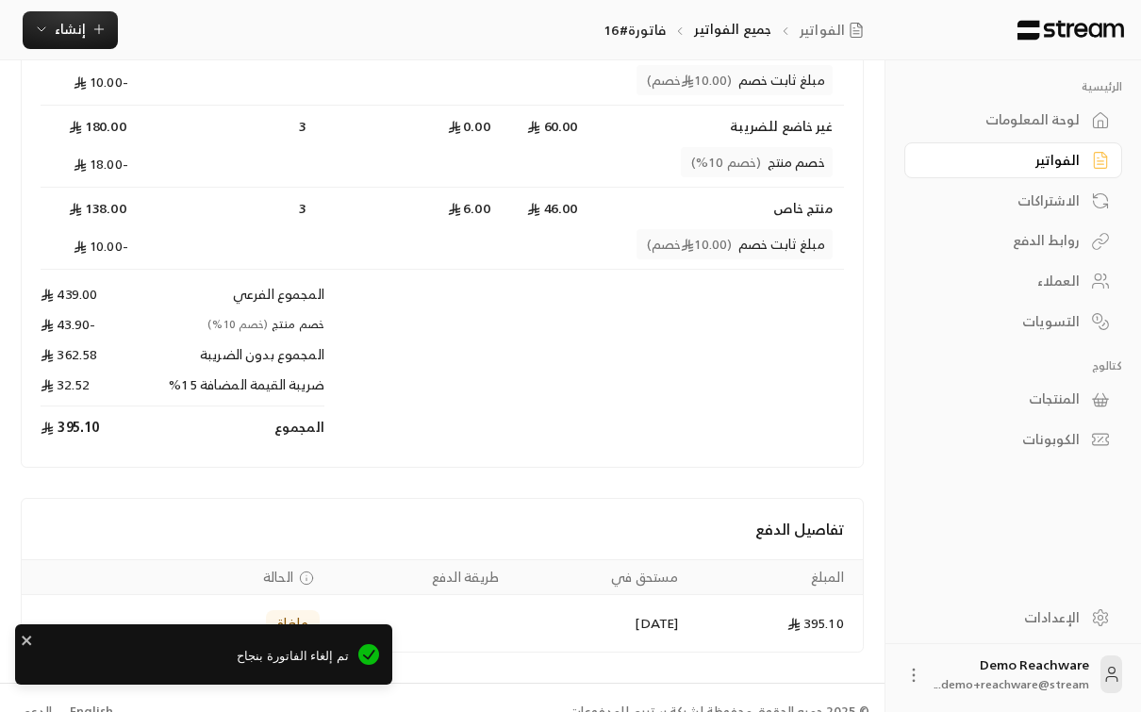
scroll to position [324, 0]
